Goal: Task Accomplishment & Management: Manage account settings

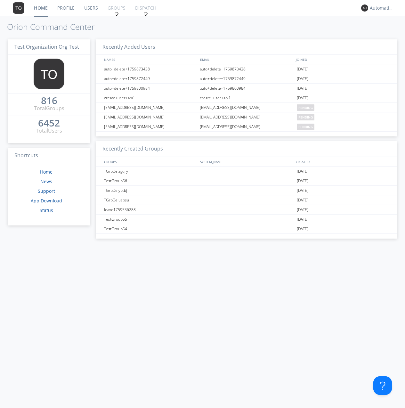
click at [116, 8] on link "Groups" at bounding box center [117, 8] width 28 height 16
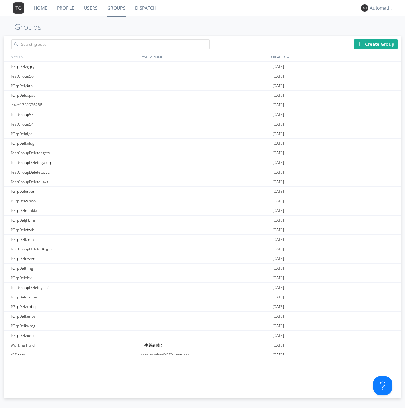
click at [376, 44] on div "Create Group" at bounding box center [376, 44] width 44 height 10
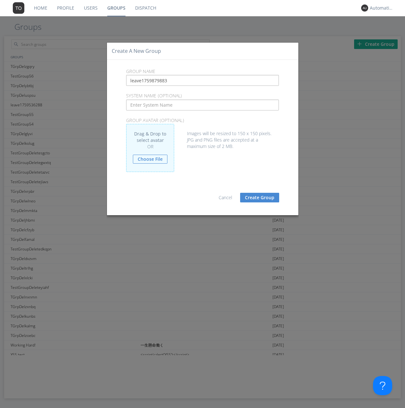
type input "leave1759879883"
click at [260, 197] on button "Create Group" at bounding box center [259, 198] width 39 height 10
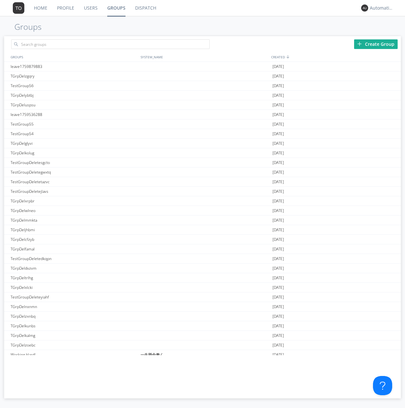
click at [116, 8] on link "Groups" at bounding box center [116, 8] width 28 height 16
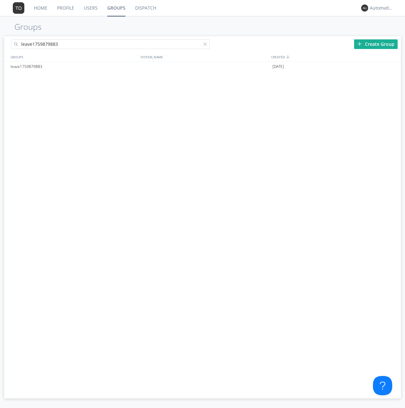
type input "leave1759879883"
click at [206, 45] on div at bounding box center [206, 45] width 6 height 6
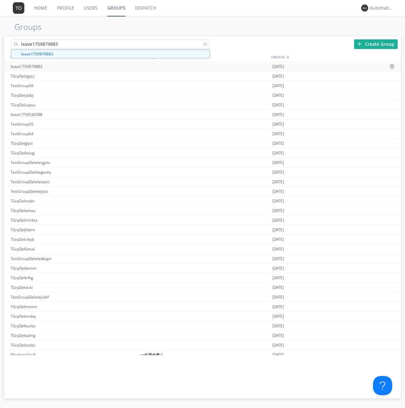
type input "leave1759879883"
click at [74, 66] on div "leave1759879883" at bounding box center [74, 66] width 130 height 9
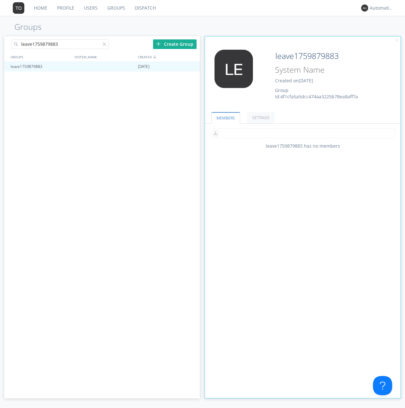
click at [303, 133] on input "text" at bounding box center [303, 133] width 186 height 10
type input "automation+0102"
click at [301, 133] on input "text" at bounding box center [303, 133] width 186 height 10
type input "automation+0103"
click at [301, 133] on input "text" at bounding box center [303, 133] width 186 height 10
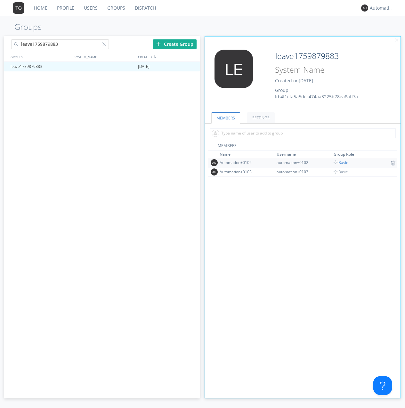
click at [339, 162] on span "Basic" at bounding box center [341, 162] width 14 height 5
click at [191, 67] on div at bounding box center [192, 66] width 6 height 5
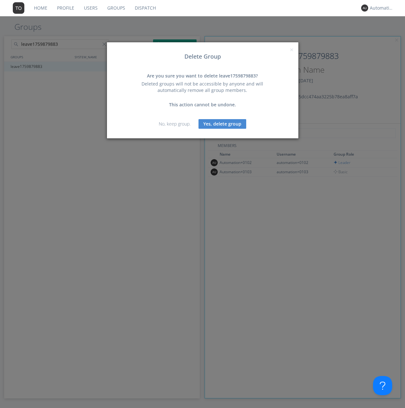
click at [222, 124] on button "Yes, delete group" at bounding box center [222, 124] width 48 height 10
